Goal: Transaction & Acquisition: Purchase product/service

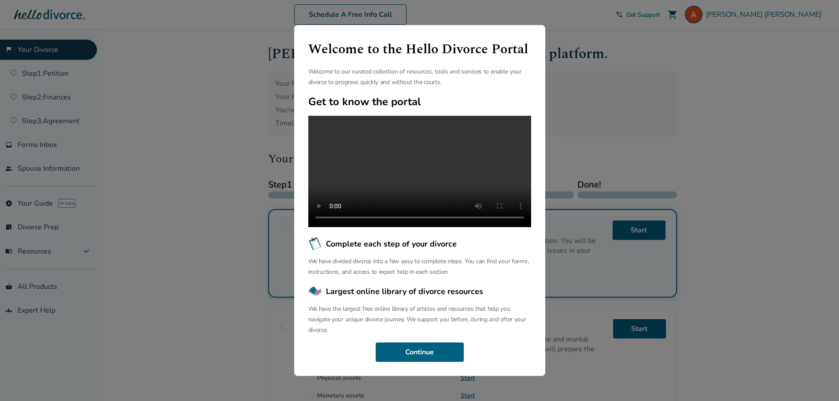
scroll to position [20, 0]
click at [417, 348] on button "Continue" at bounding box center [420, 352] width 88 height 19
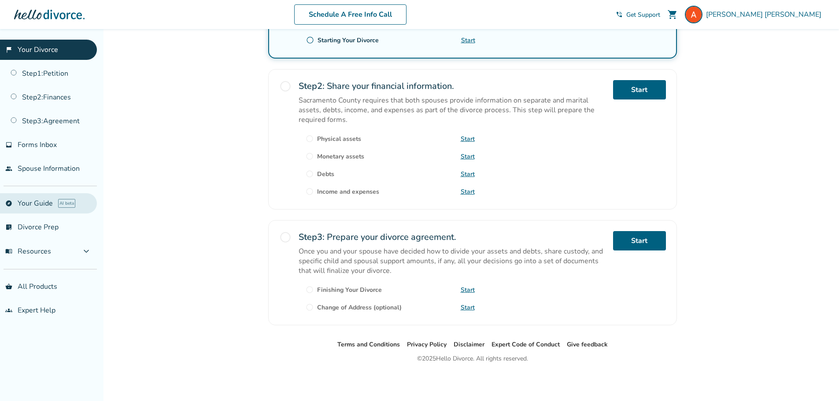
scroll to position [0, 0]
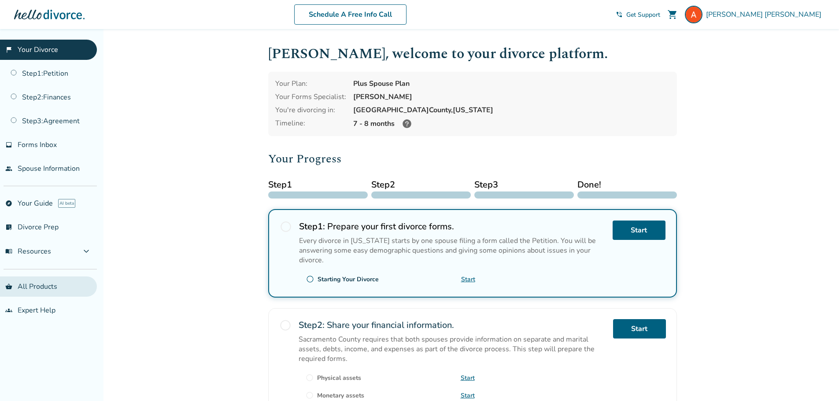
click at [52, 284] on link "shopping_basket All Products" at bounding box center [48, 287] width 97 height 20
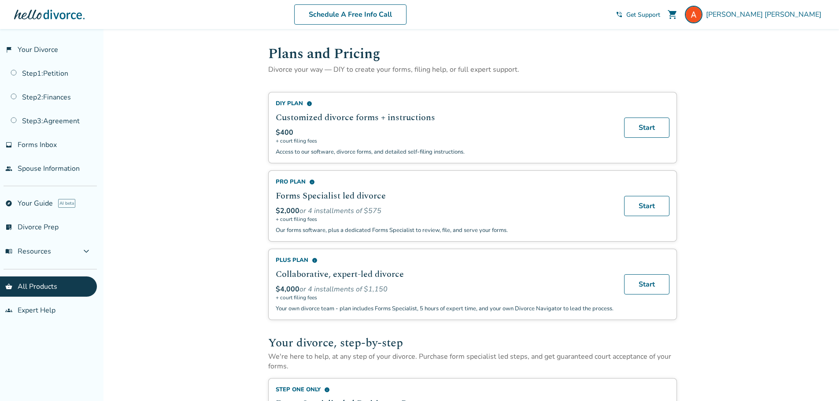
click at [47, 47] on link "flag_2 Your Divorce" at bounding box center [48, 50] width 97 height 20
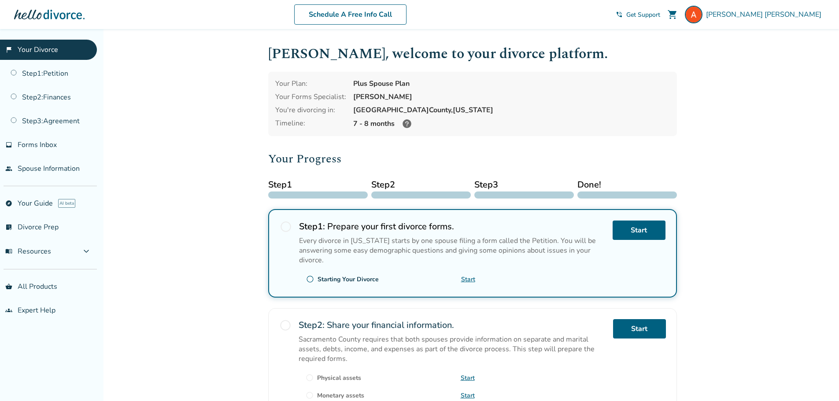
click at [81, 11] on div at bounding box center [49, 15] width 70 height 18
click at [62, 12] on div at bounding box center [49, 15] width 70 height 18
click at [792, 14] on span "[PERSON_NAME]" at bounding box center [765, 15] width 119 height 10
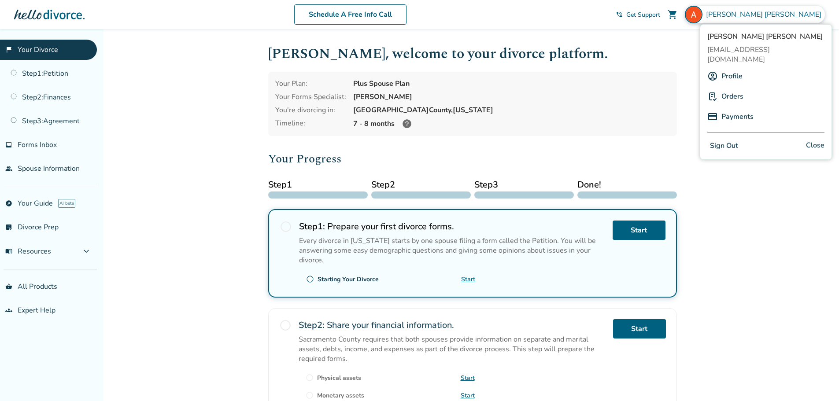
click at [735, 140] on button "Sign Out" at bounding box center [723, 146] width 33 height 13
